Goal: Task Accomplishment & Management: Manage account settings

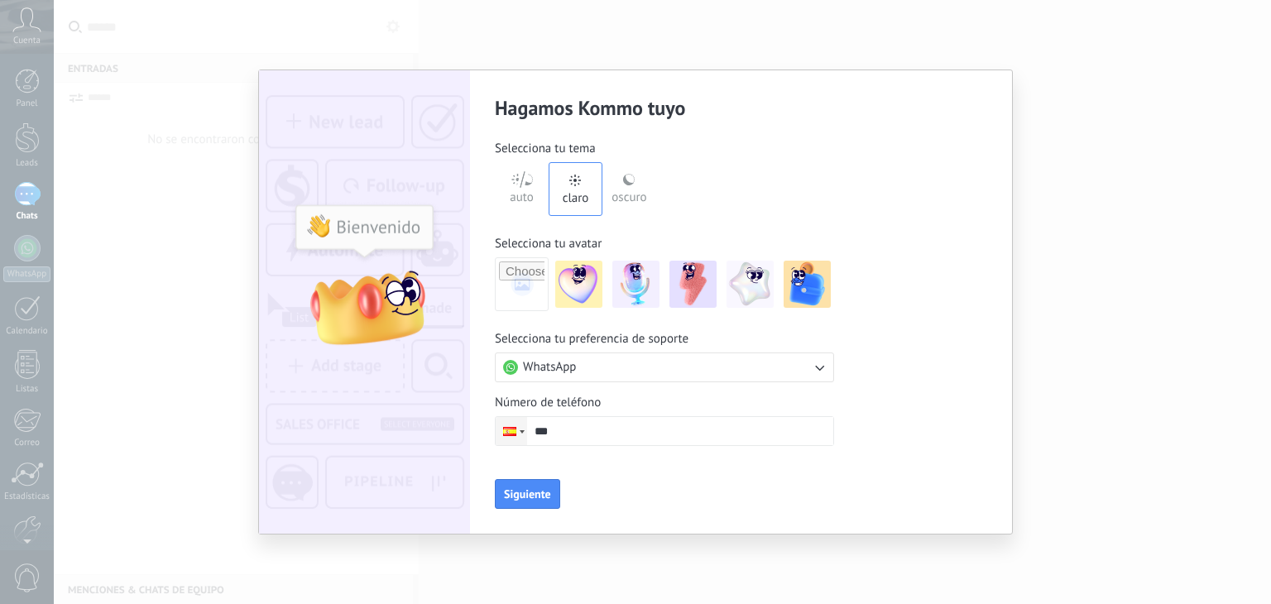
click at [513, 434] on div at bounding box center [509, 431] width 13 height 9
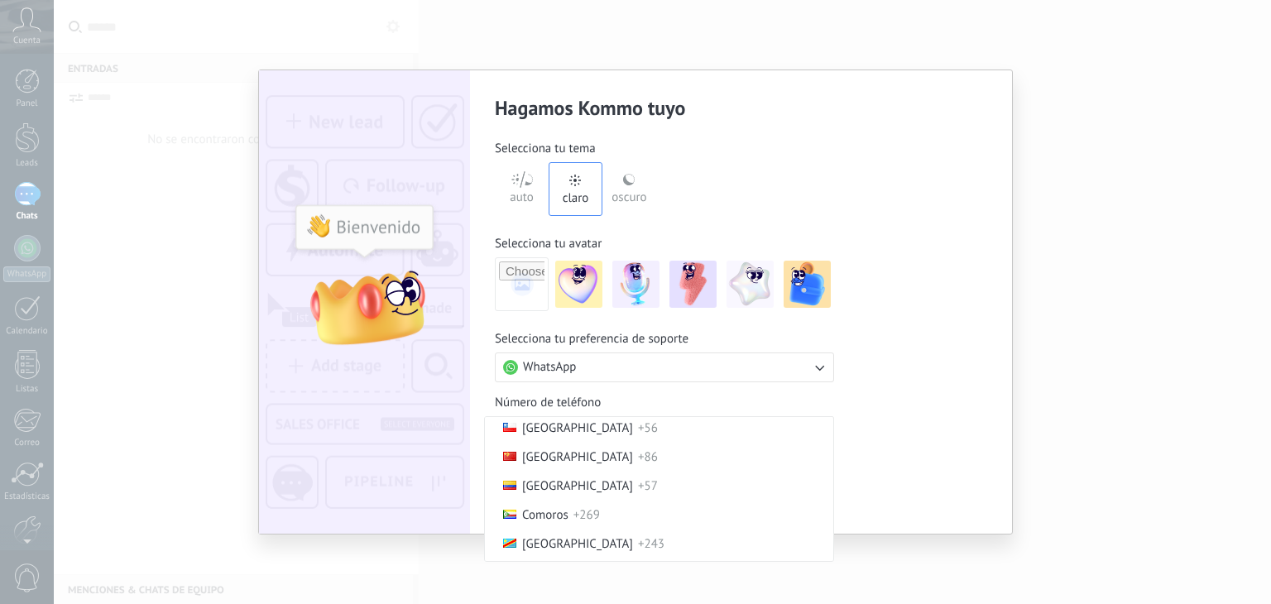
scroll to position [1036, 0]
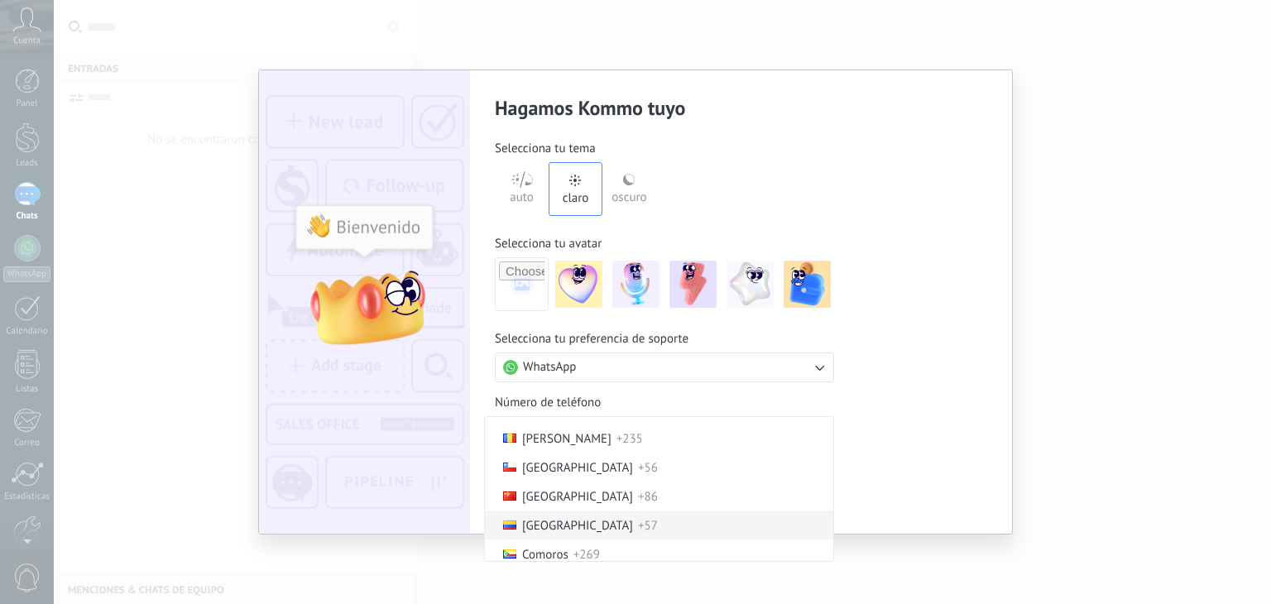
click at [553, 534] on span "[GEOGRAPHIC_DATA]" at bounding box center [577, 526] width 111 height 16
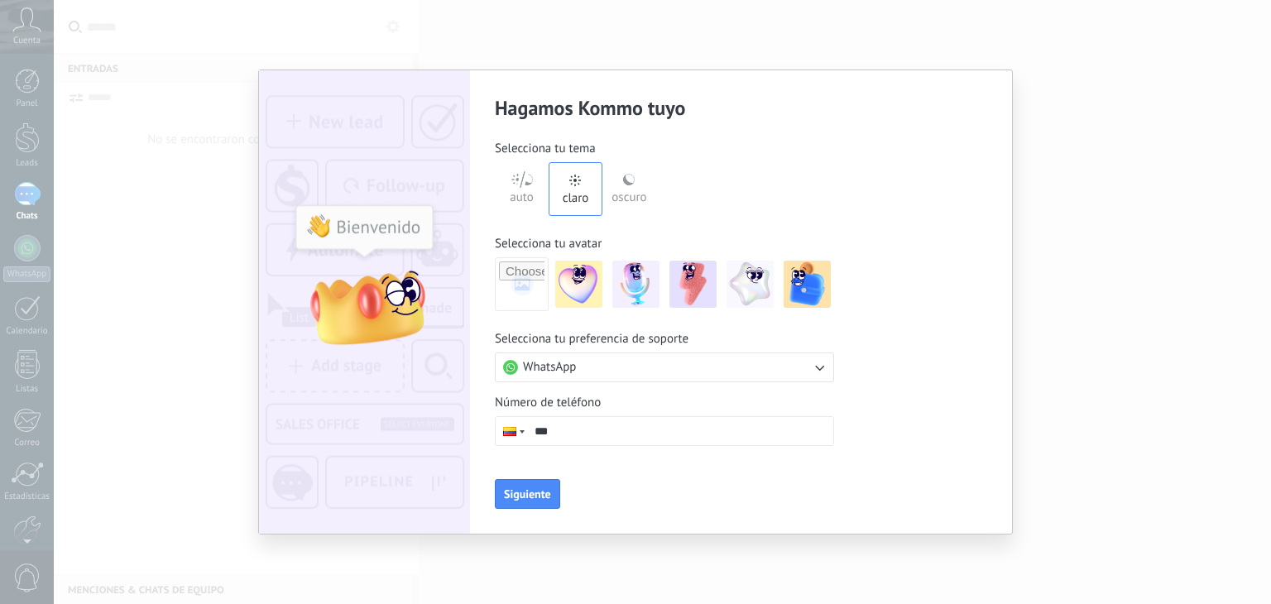
click at [592, 427] on input "***" at bounding box center [680, 431] width 306 height 28
paste input "**********"
type input "**********"
click at [538, 502] on button "Siguiente" at bounding box center [527, 494] width 65 height 30
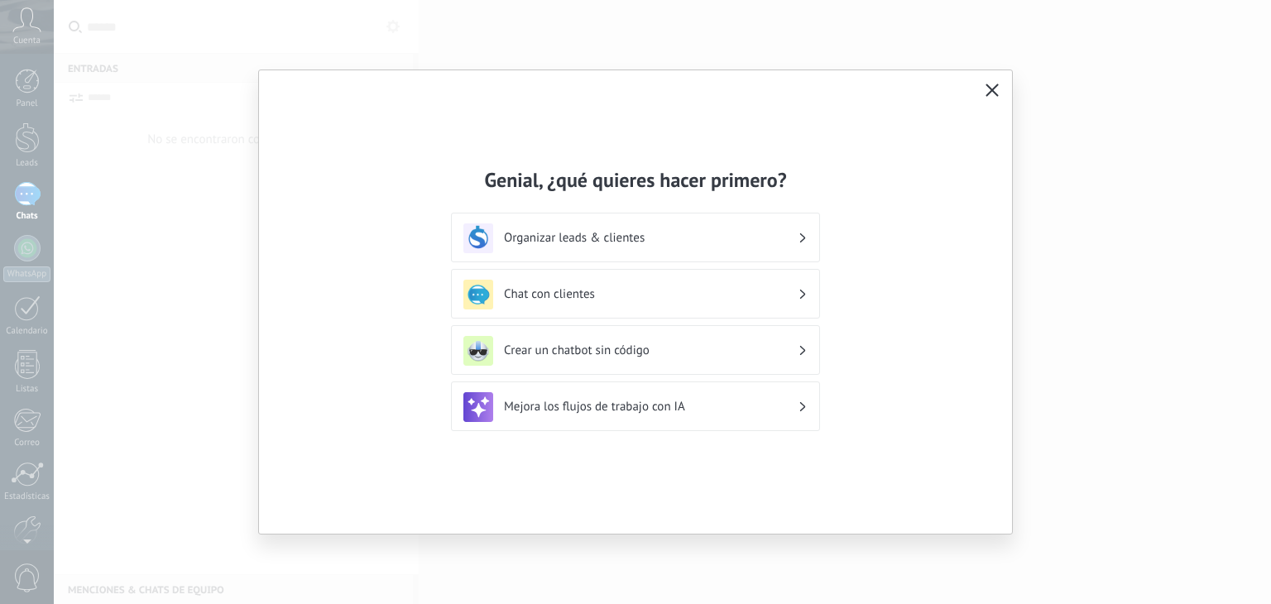
click at [990, 87] on icon "button" at bounding box center [991, 90] width 13 height 13
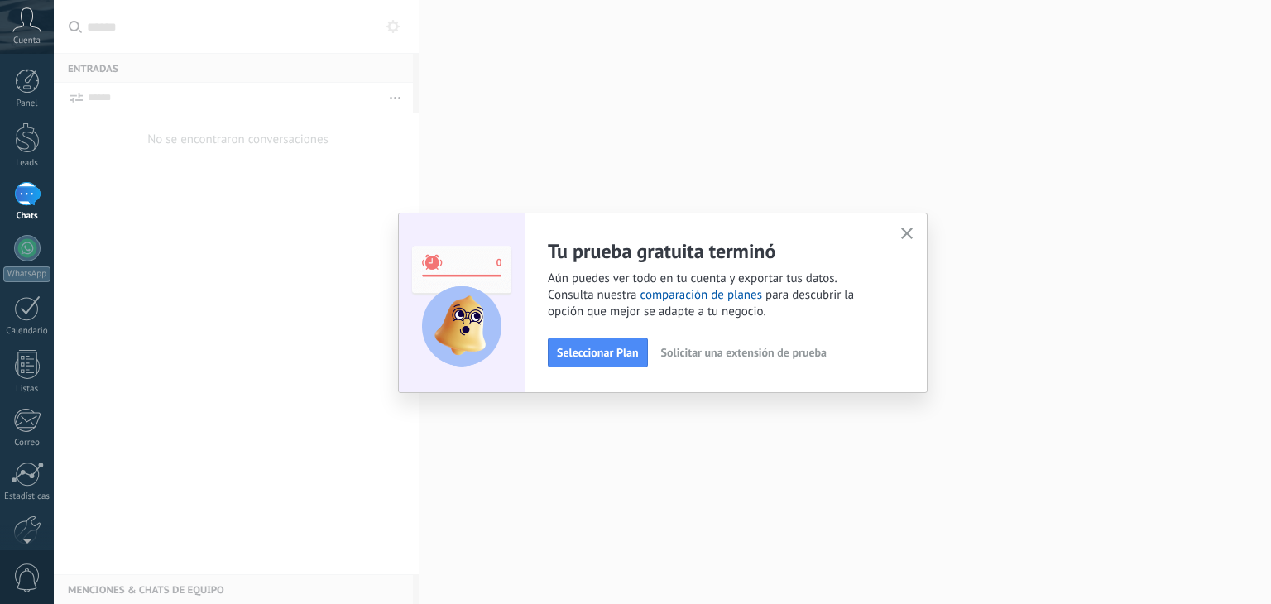
scroll to position [84, 0]
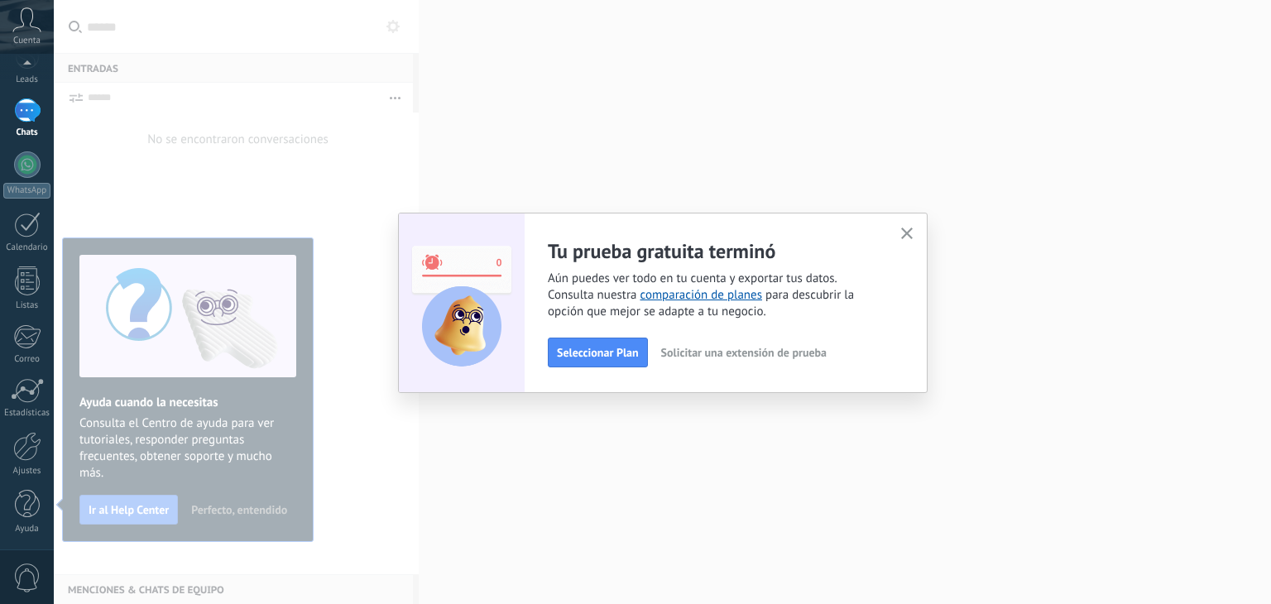
click at [910, 234] on icon "button" at bounding box center [907, 234] width 12 height 12
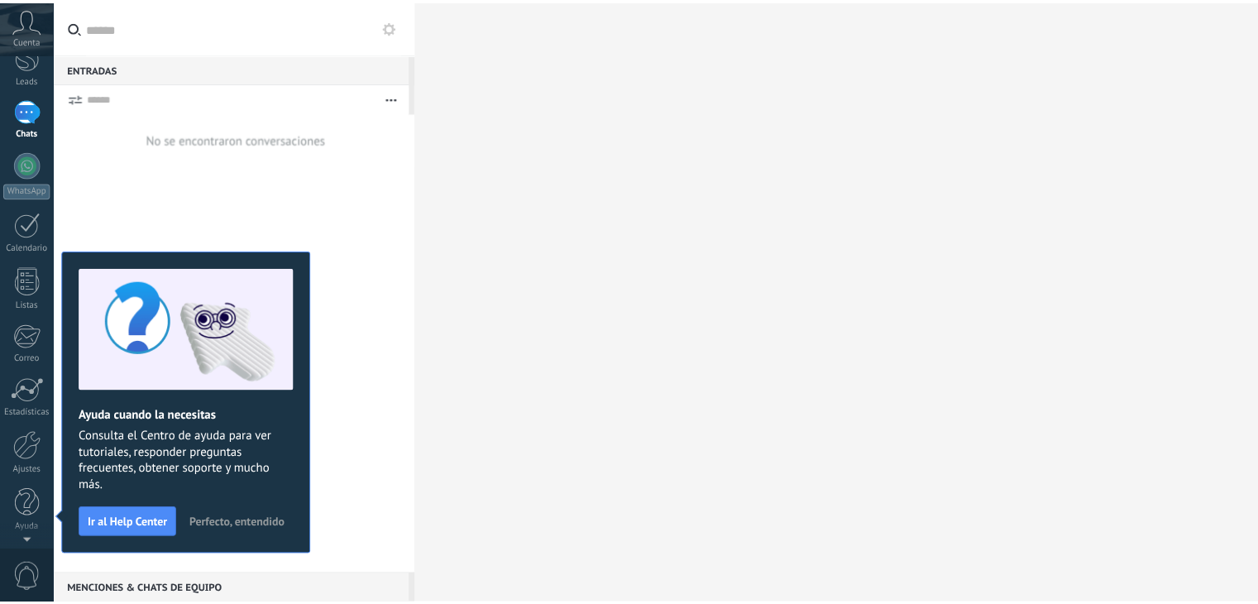
scroll to position [0, 0]
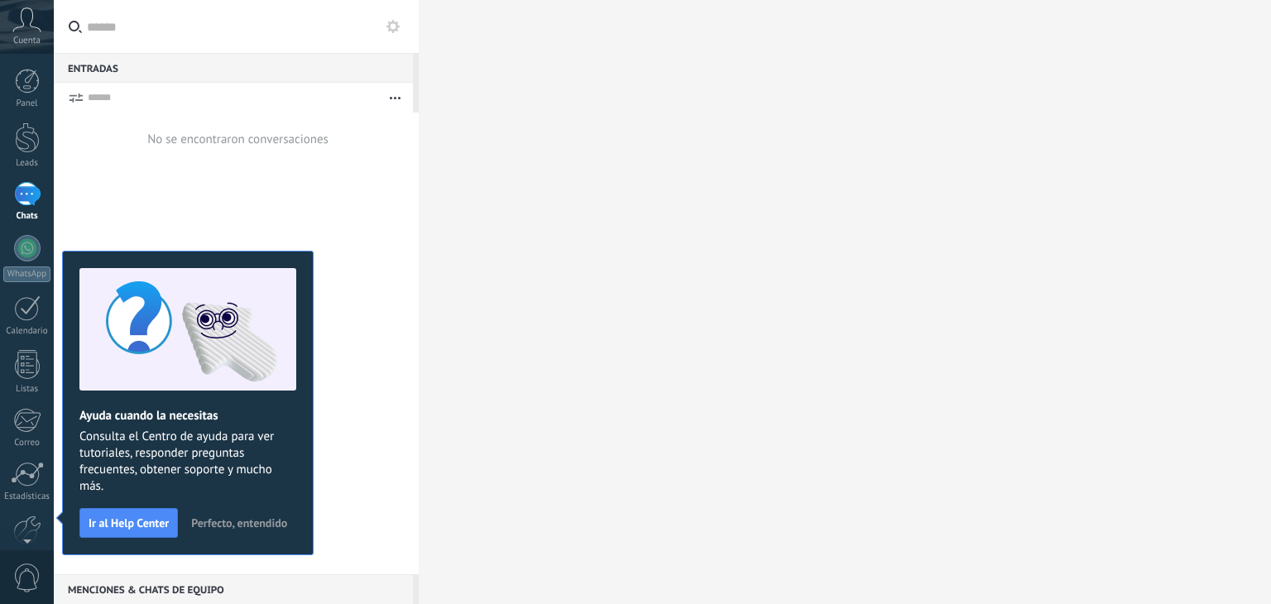
click at [18, 30] on icon at bounding box center [26, 19] width 29 height 25
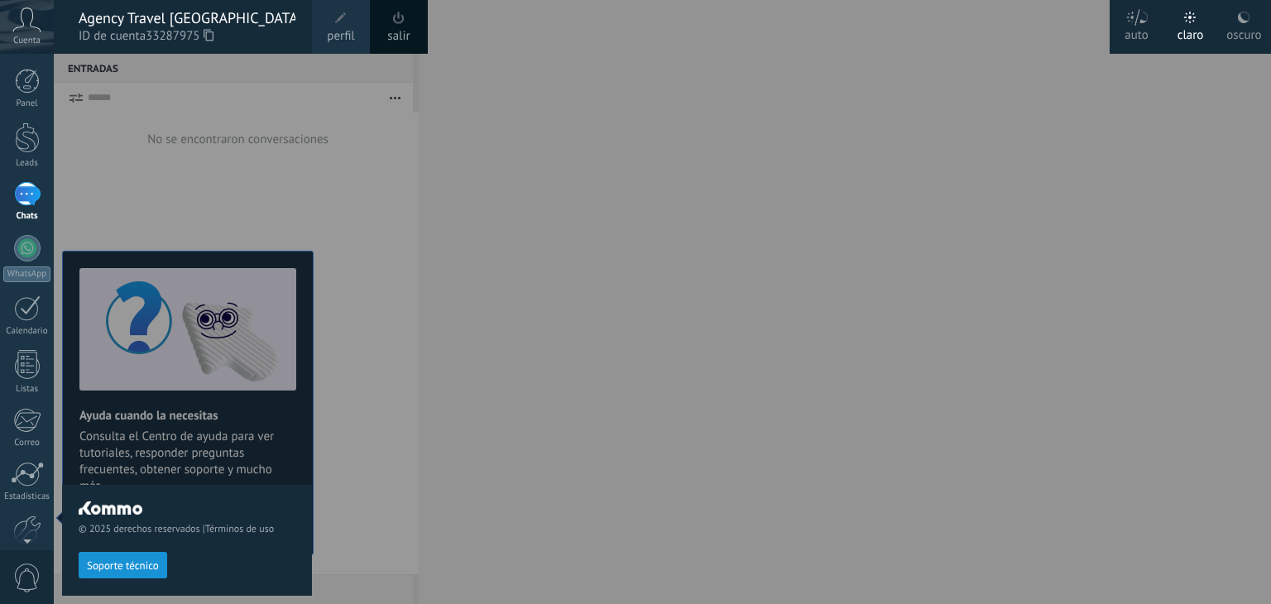
click at [211, 33] on icon at bounding box center [209, 35] width 10 height 12
click at [27, 143] on div at bounding box center [27, 137] width 25 height 31
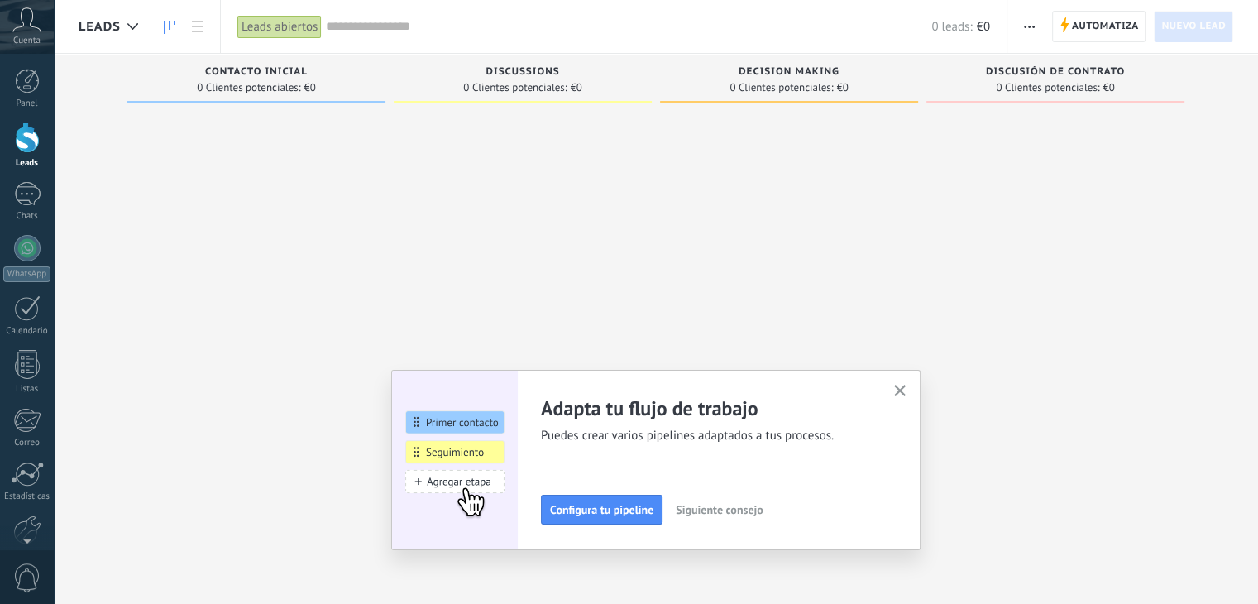
click at [907, 386] on use "button" at bounding box center [900, 391] width 12 height 12
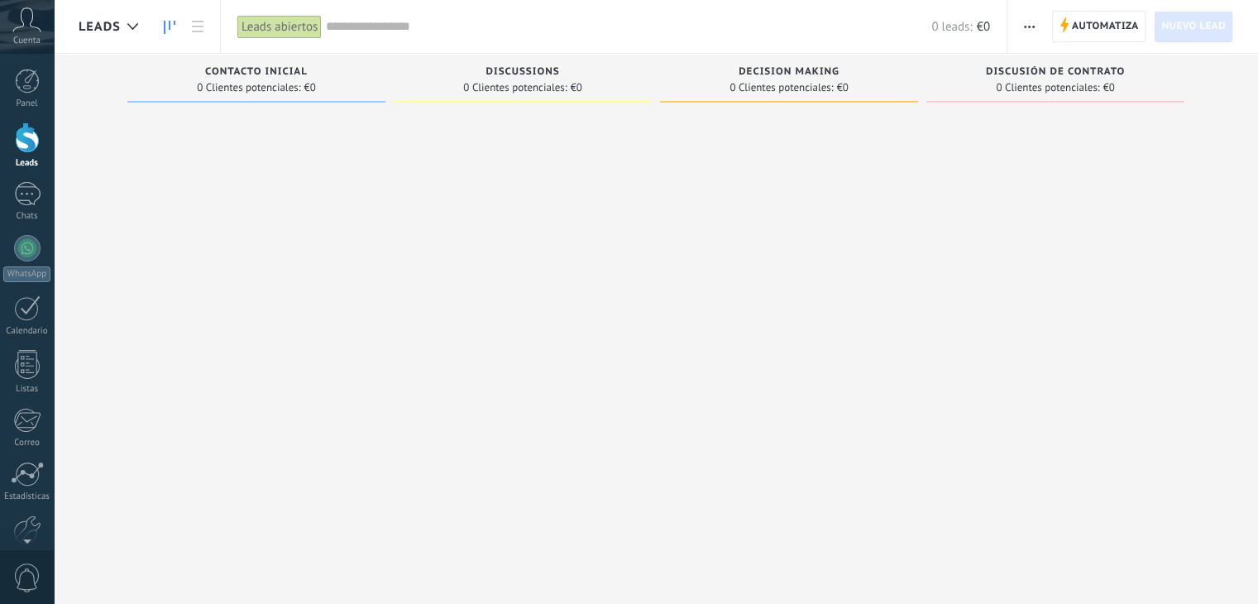
click at [26, 36] on span "Cuenta" at bounding box center [26, 41] width 27 height 11
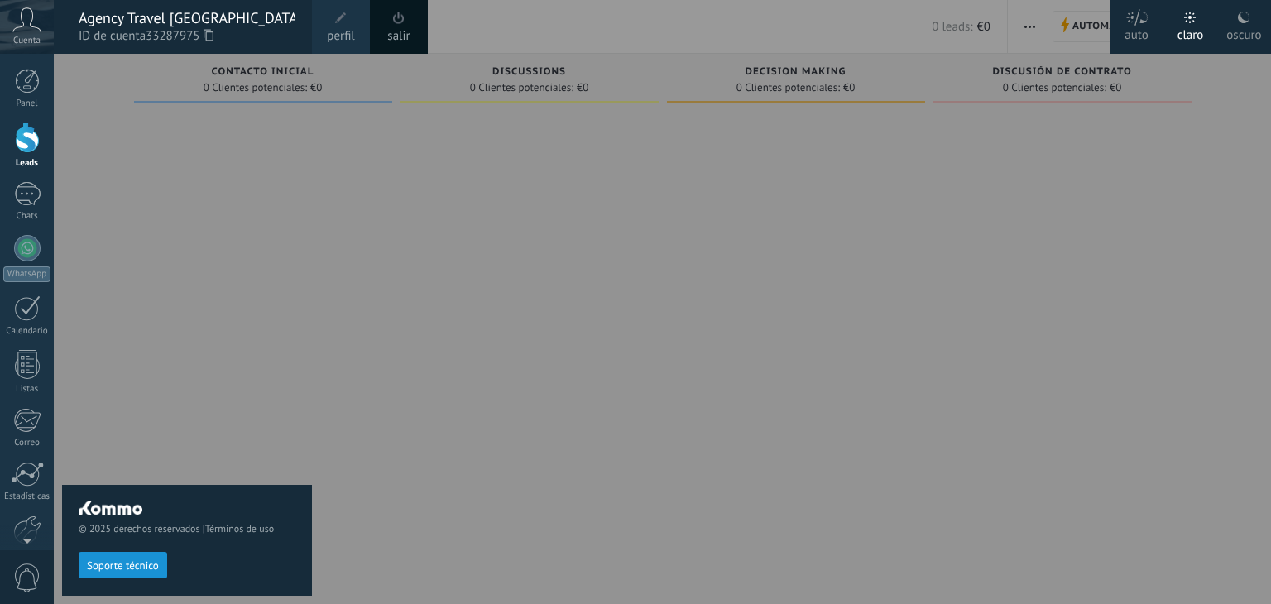
click at [208, 34] on use at bounding box center [209, 35] width 10 height 12
click at [677, 253] on div at bounding box center [689, 302] width 1271 height 604
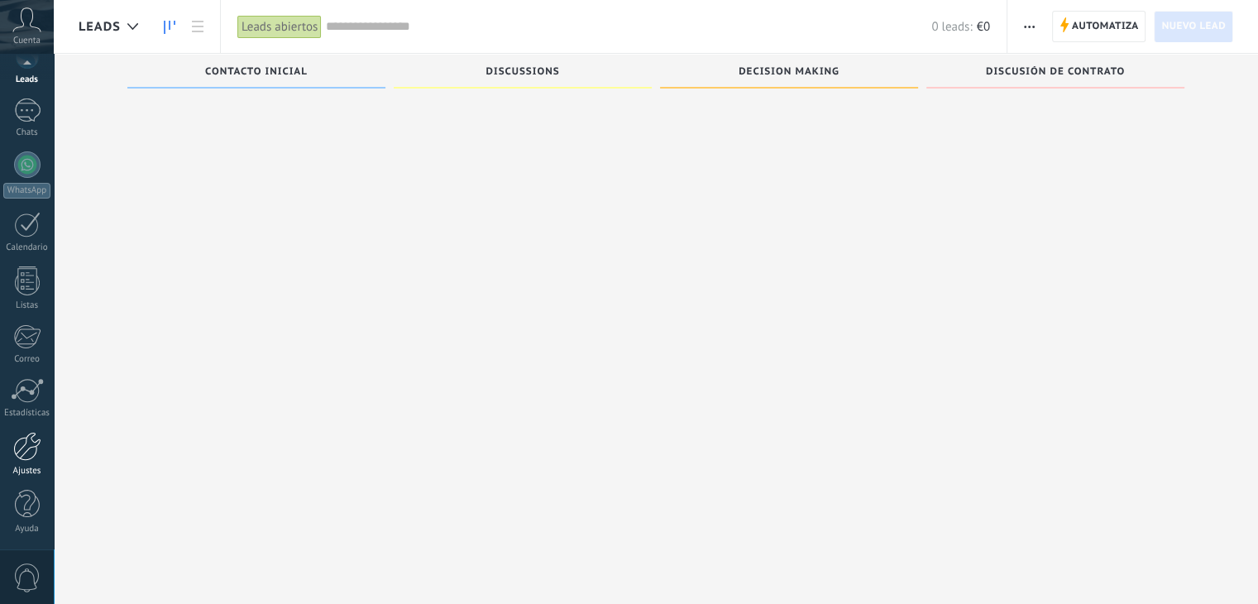
scroll to position [28, 0]
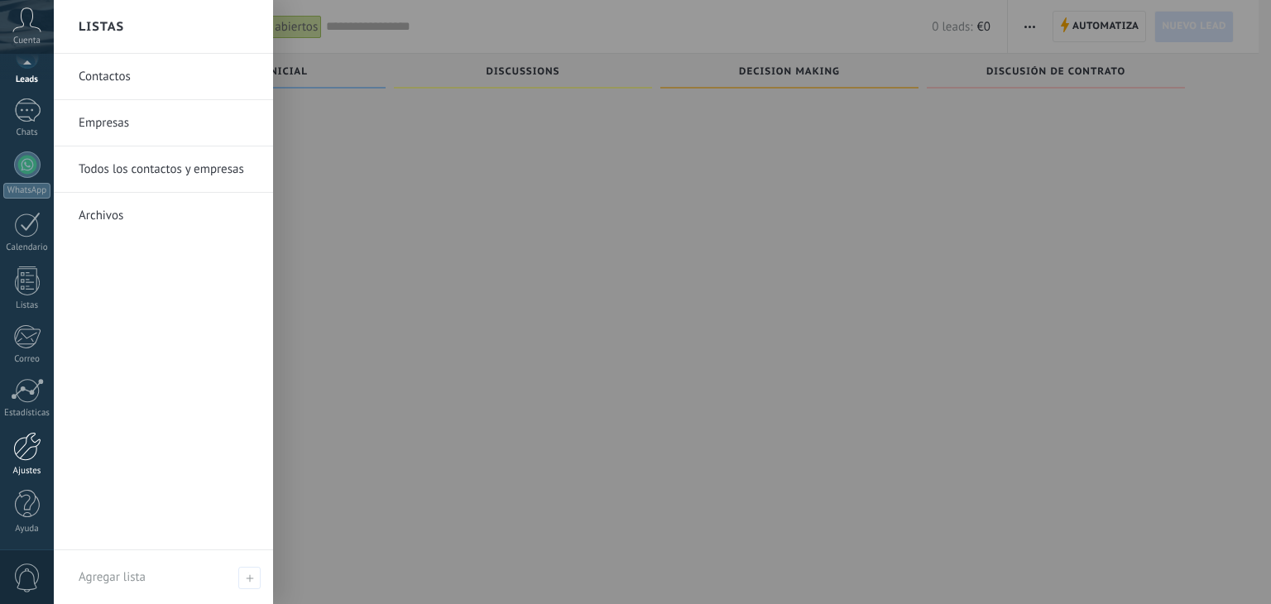
click at [26, 450] on div at bounding box center [27, 446] width 28 height 29
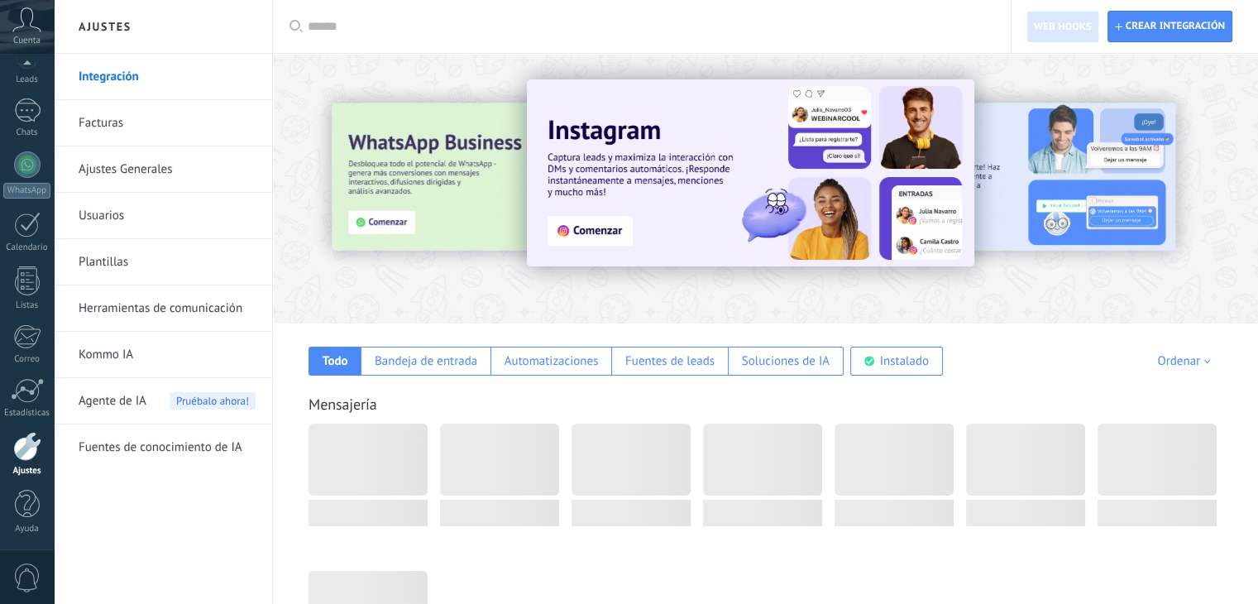
click at [123, 262] on link "Plantillas" at bounding box center [167, 262] width 177 height 46
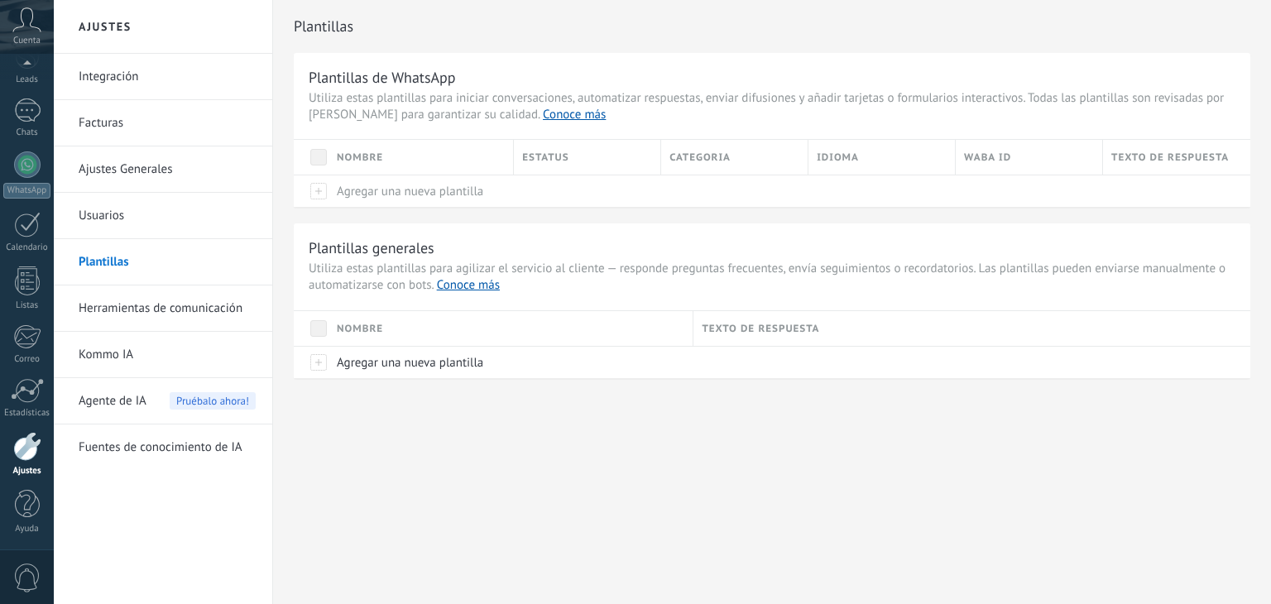
click at [113, 219] on link "Usuarios" at bounding box center [167, 216] width 177 height 46
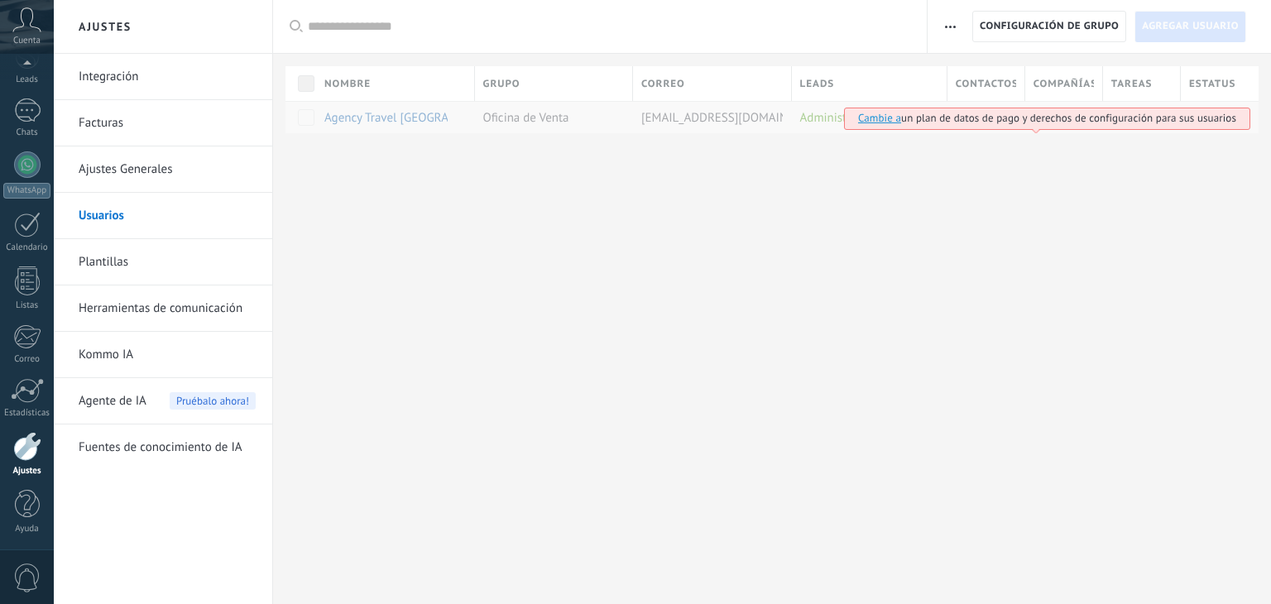
click at [96, 119] on link "Facturas" at bounding box center [167, 123] width 177 height 46
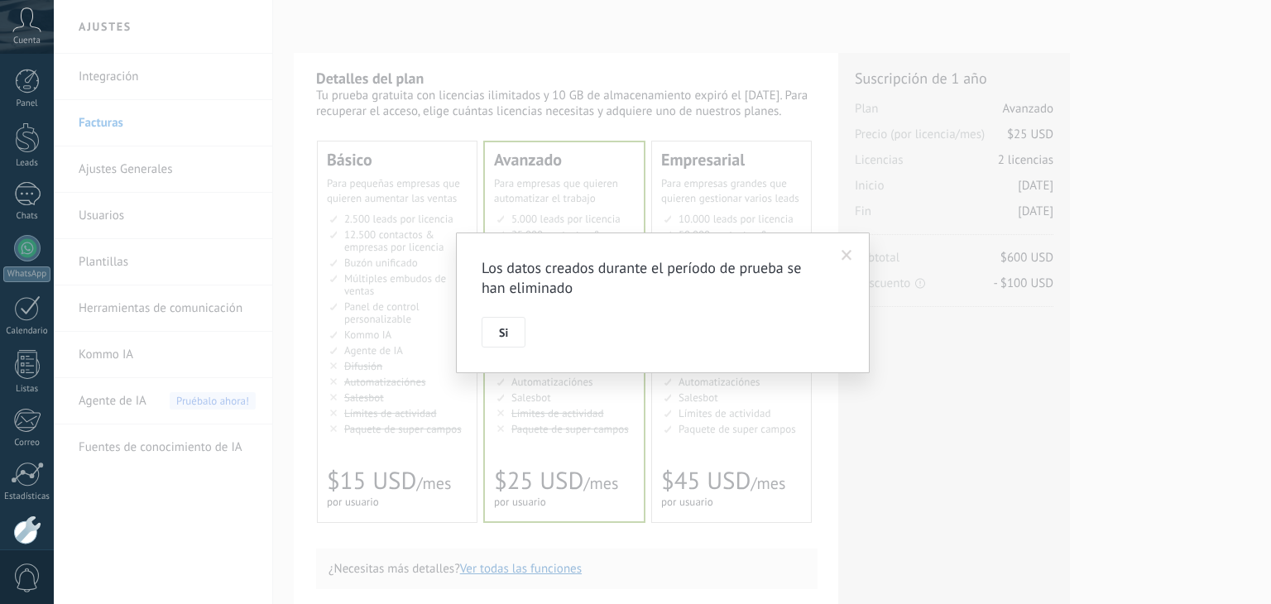
click at [843, 252] on span at bounding box center [846, 256] width 11 height 12
